Goal: Task Accomplishment & Management: Manage account settings

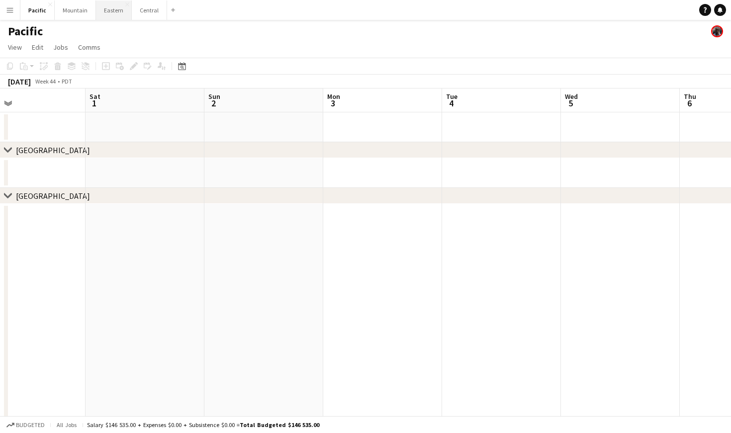
click at [116, 7] on button "Eastern Close" at bounding box center [114, 9] width 36 height 19
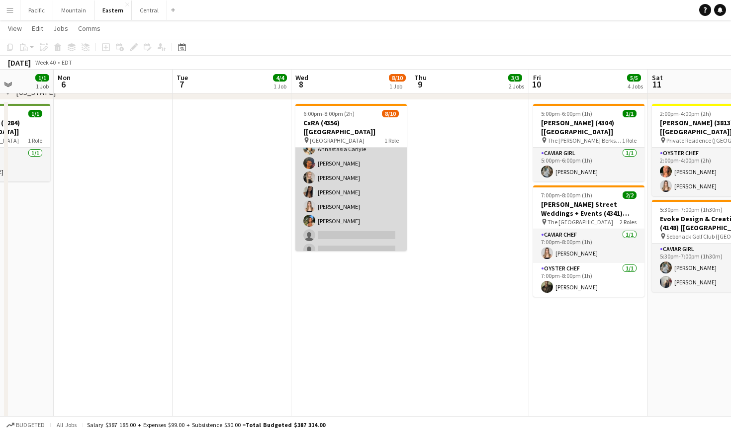
scroll to position [51, 0]
click at [357, 207] on app-card-role "Caviar Chef 4A 8/10 6:00pm-8:00pm (2h) Brooke Anderson Daniela Ayala Ahnastasia…" at bounding box center [350, 178] width 111 height 164
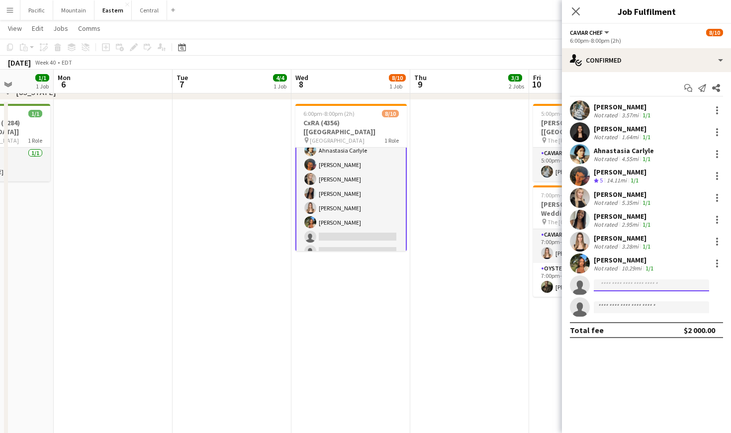
click at [646, 289] on input at bounding box center [651, 285] width 115 height 12
type input "****"
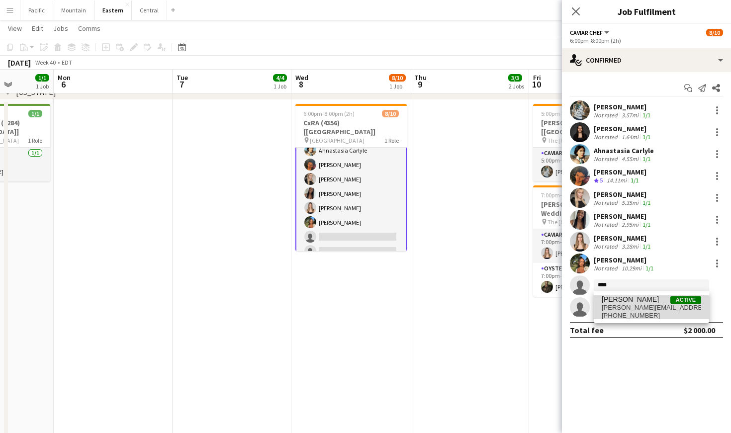
drag, startPoint x: 646, startPoint y: 289, endPoint x: 651, endPoint y: 305, distance: 16.4
click at [651, 305] on span "jon.hurtado89@gmail.com" at bounding box center [651, 308] width 99 height 8
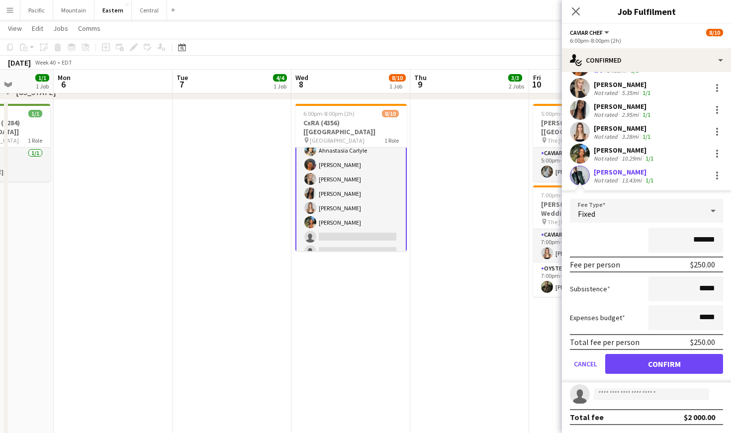
scroll to position [110, 0]
click at [683, 360] on button "Confirm" at bounding box center [664, 364] width 118 height 20
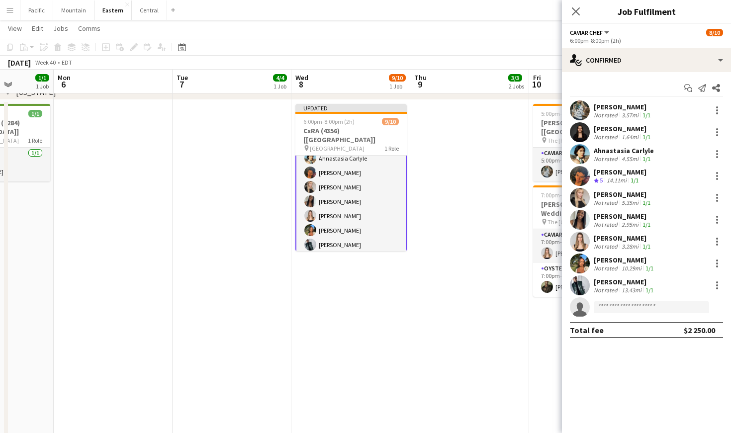
scroll to position [0, 0]
click at [576, 10] on icon "Close pop-in" at bounding box center [575, 10] width 9 height 9
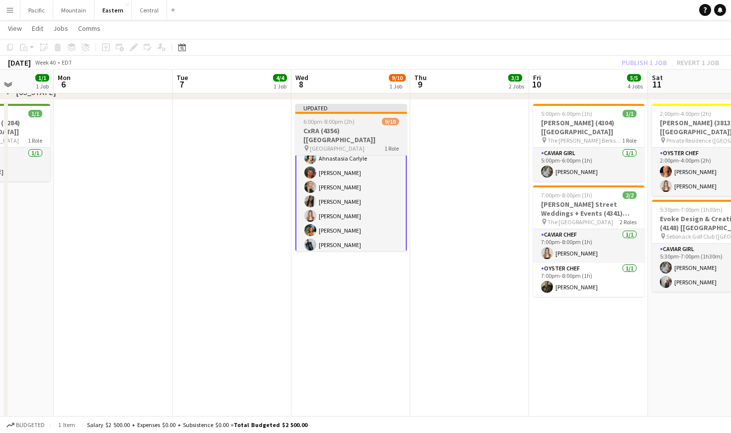
click at [359, 115] on app-job-card "Updated 6:00pm-8:00pm (2h) 9/10 CxRA (4356) [NYC] pin Lincoln Center 1 Role Cav…" at bounding box center [350, 177] width 111 height 147
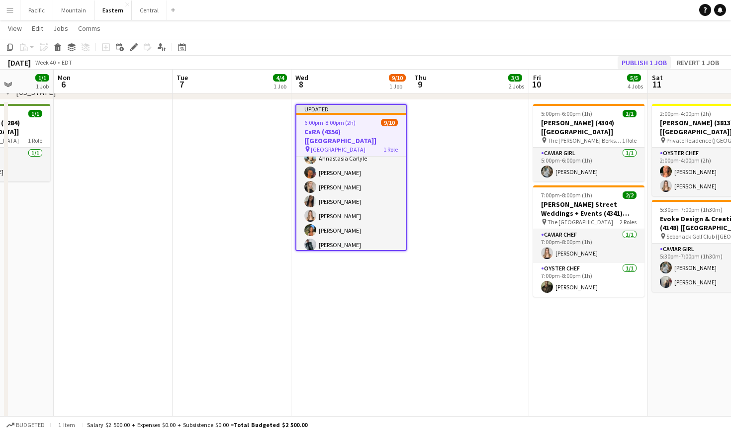
click at [624, 59] on button "Publish 1 job" at bounding box center [643, 62] width 53 height 13
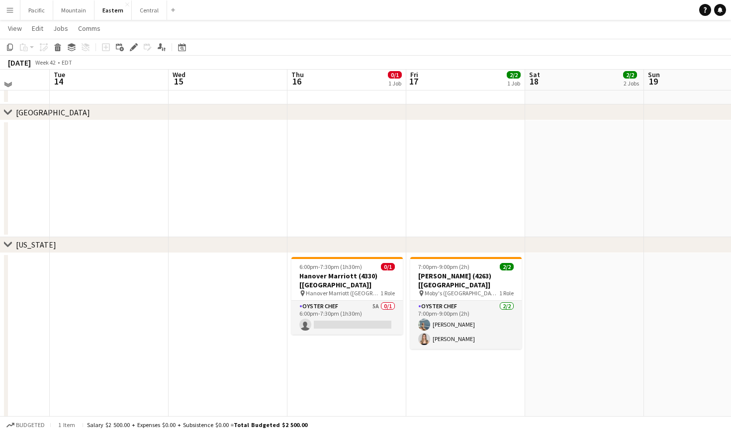
scroll to position [526, 0]
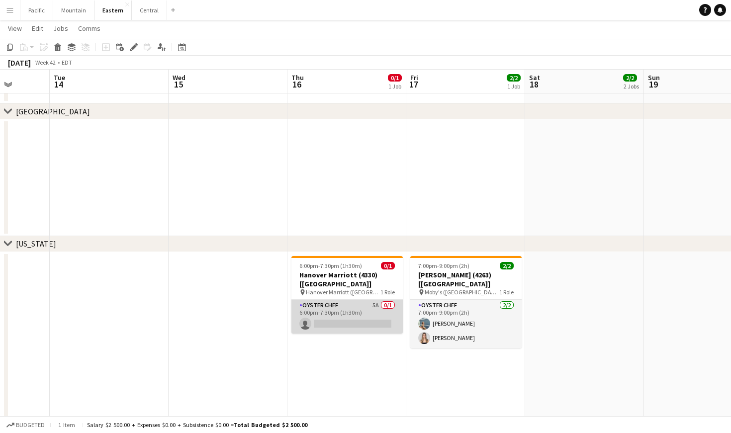
click at [384, 308] on app-card-role "Oyster Chef 5A 0/1 6:00pm-7:30pm (1h30m) single-neutral-actions" at bounding box center [346, 317] width 111 height 34
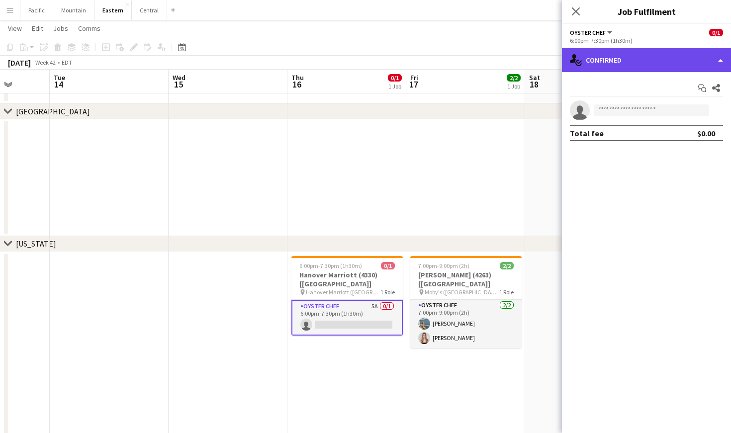
click at [684, 60] on div "single-neutral-actions-check-2 Confirmed" at bounding box center [646, 60] width 169 height 24
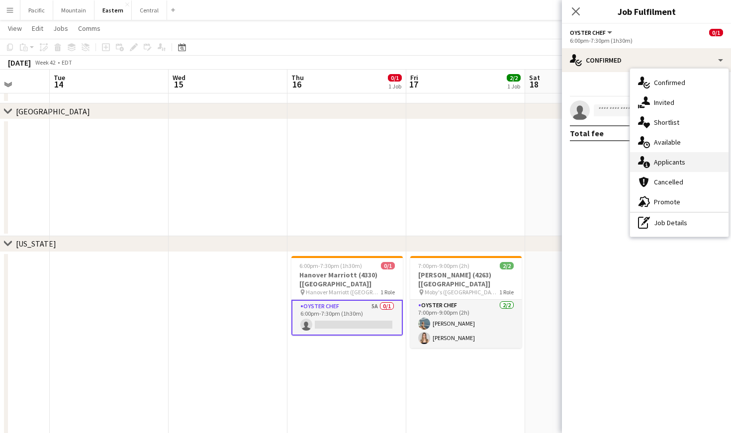
click at [679, 160] on span "Applicants" at bounding box center [669, 162] width 31 height 9
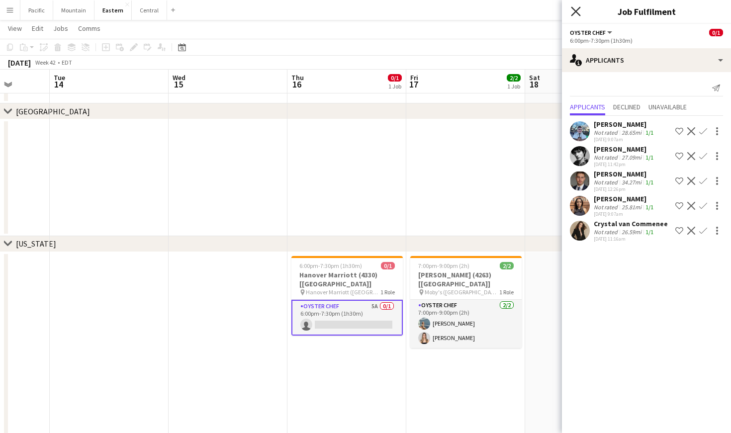
click at [575, 13] on icon "Close pop-in" at bounding box center [575, 10] width 9 height 9
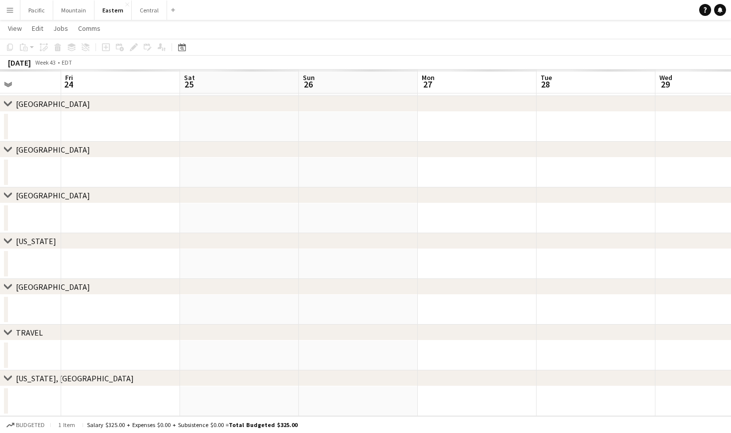
scroll to position [45, 0]
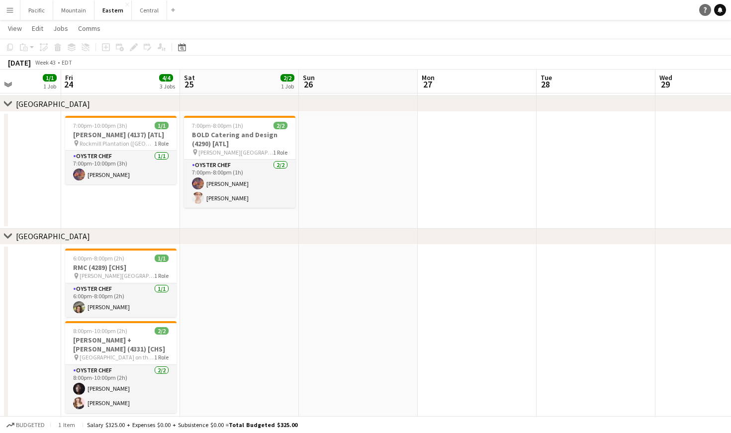
click at [708, 10] on link "Help" at bounding box center [705, 10] width 12 height 12
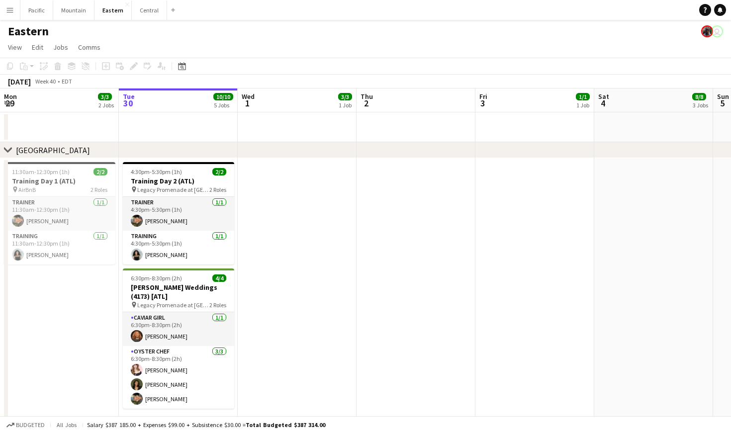
click at [485, 42] on app-page-menu "View Day view expanded Day view collapsed Month view Date picker Jump to [DATE]…" at bounding box center [365, 48] width 731 height 19
click at [705, 10] on icon at bounding box center [704, 9] width 3 height 5
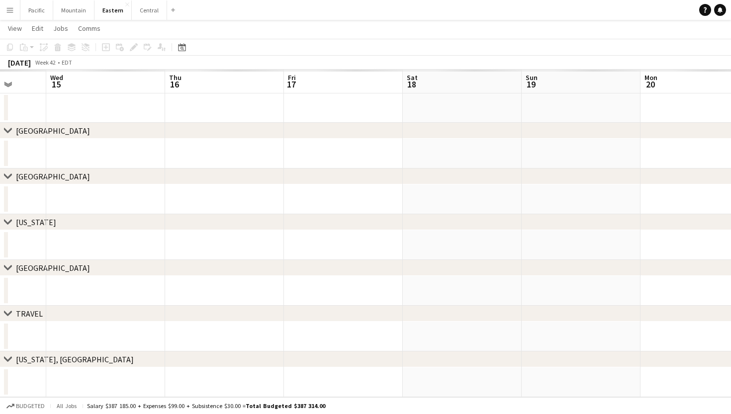
scroll to position [64, 0]
